Goal: Task Accomplishment & Management: Manage account settings

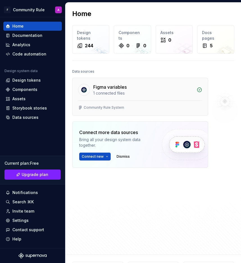
click at [143, 90] on div "Figma variables" at bounding box center [143, 87] width 100 height 7
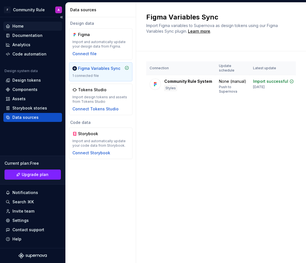
click at [21, 25] on div "Home" at bounding box center [17, 26] width 11 height 6
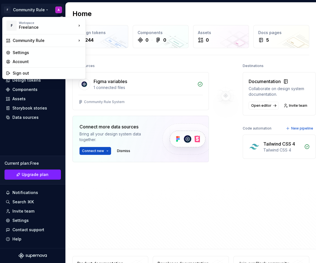
click at [59, 9] on html "F Community Rule A Home Documentation Analytics Code automation Design system d…" at bounding box center [158, 131] width 316 height 263
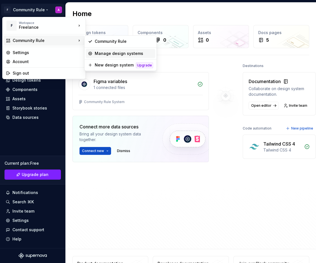
click at [100, 51] on div "Manage design systems" at bounding box center [124, 54] width 58 height 6
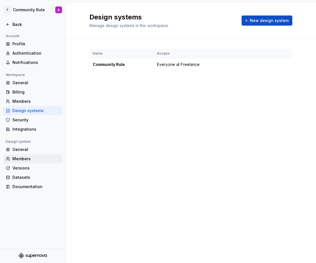
click at [23, 163] on div "Members" at bounding box center [32, 158] width 59 height 9
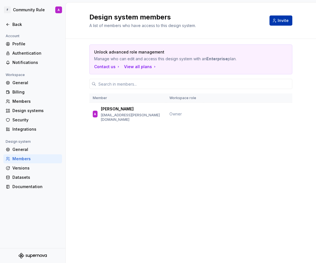
click at [241, 22] on span "Invite" at bounding box center [282, 21] width 11 height 6
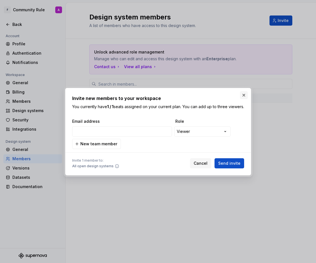
click at [241, 93] on button "button" at bounding box center [244, 95] width 8 height 8
